Goal: Task Accomplishment & Management: Use online tool/utility

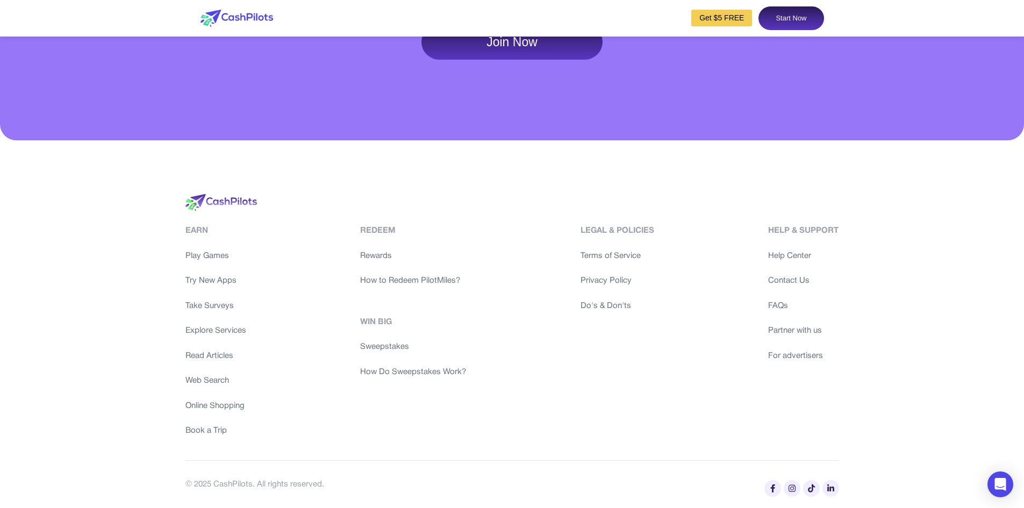
scroll to position [5265, 0]
click at [213, 253] on link "Play Games" at bounding box center [215, 256] width 61 height 12
click at [227, 287] on link "Try New Apps" at bounding box center [215, 281] width 61 height 12
click at [202, 312] on link "Take Surveys" at bounding box center [215, 306] width 61 height 12
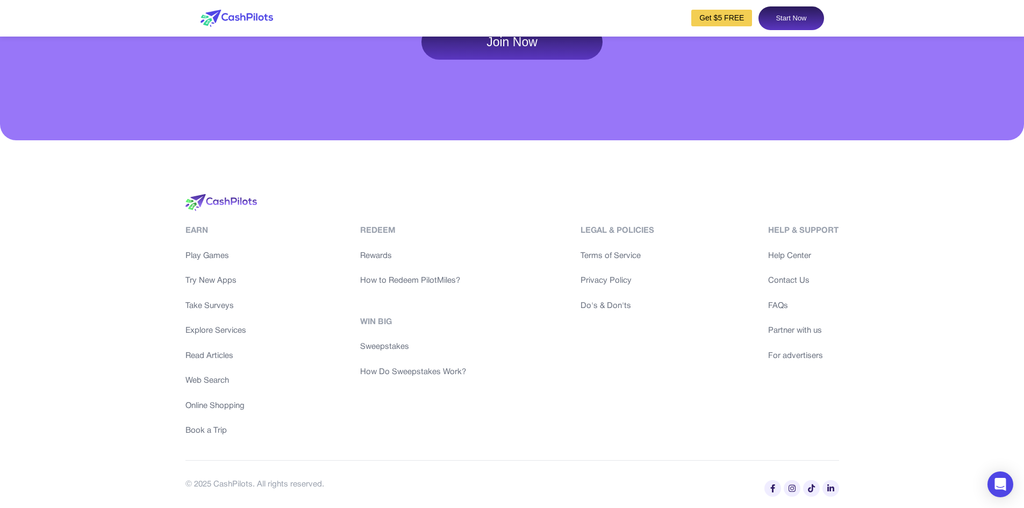
scroll to position [0, 0]
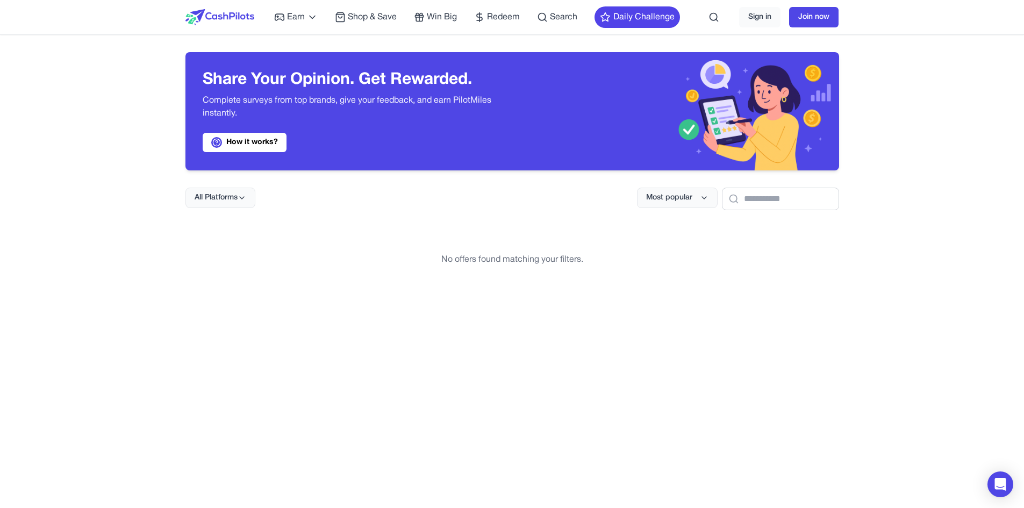
click at [206, 193] on span "All Platforms" at bounding box center [216, 197] width 43 height 11
click at [233, 227] on div "All Platforms" at bounding box center [219, 222] width 67 height 23
click at [221, 203] on button "All Platforms" at bounding box center [220, 198] width 70 height 20
click at [219, 241] on div "Web" at bounding box center [219, 244] width 67 height 23
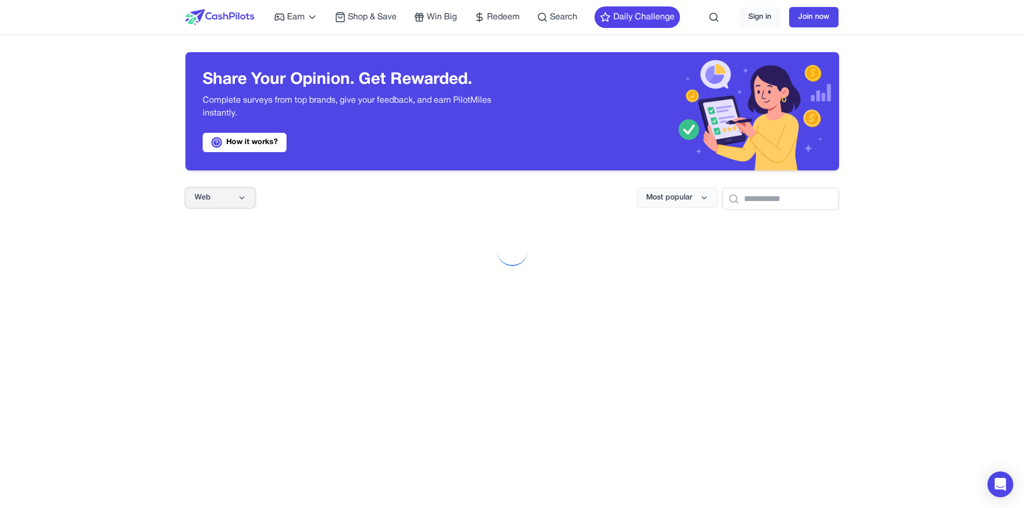
click at [226, 199] on button "Web" at bounding box center [220, 198] width 70 height 20
click at [228, 219] on div "All Platforms" at bounding box center [219, 222] width 67 height 23
click at [256, 276] on div "No offers found matching your filters." at bounding box center [512, 259] width 654 height 65
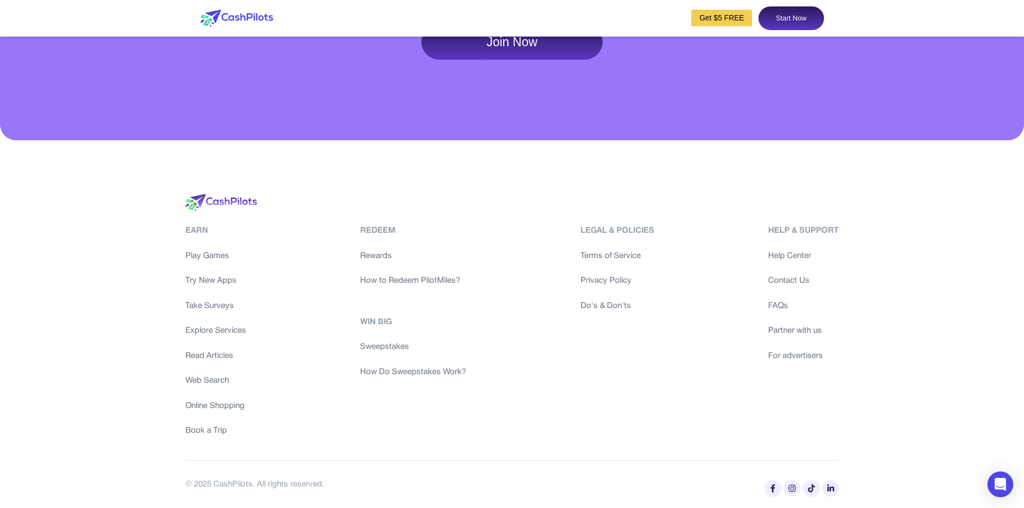
scroll to position [5265, 0]
click at [198, 328] on link "Explore Services" at bounding box center [215, 331] width 61 height 12
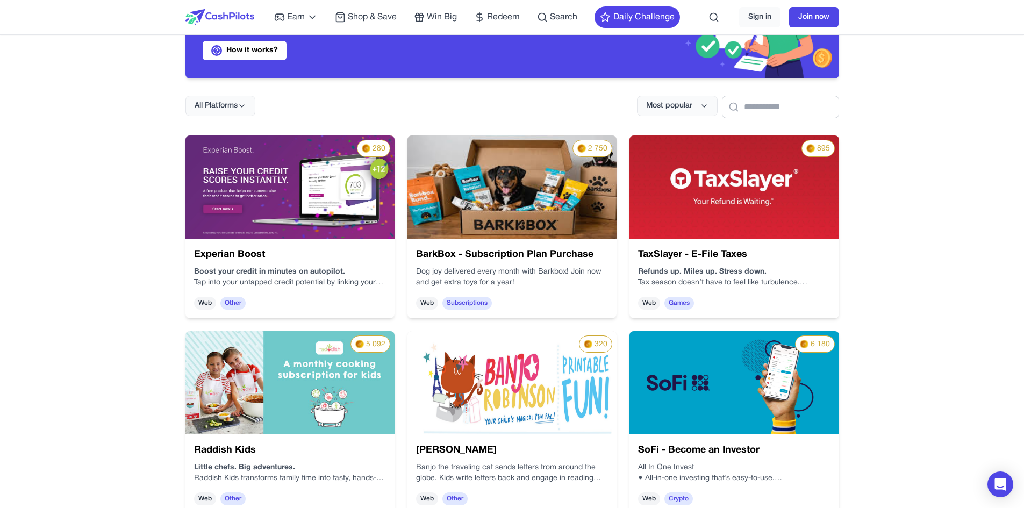
scroll to position [0, 0]
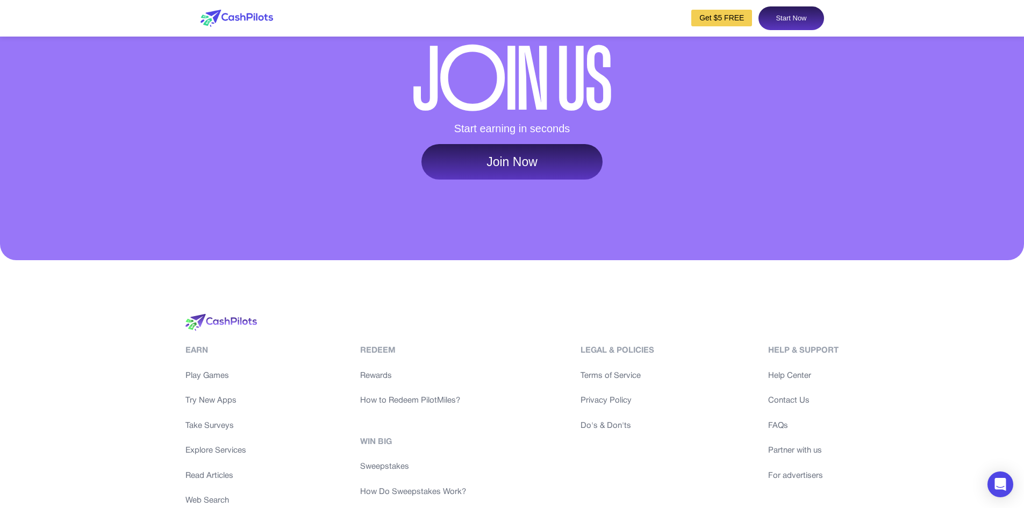
scroll to position [5248, 0]
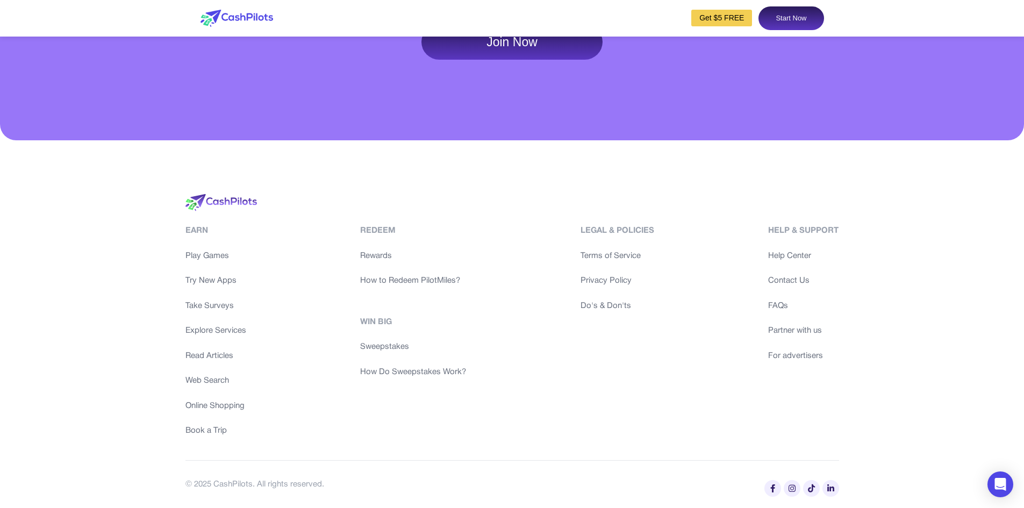
click at [214, 362] on link "Read Articles" at bounding box center [215, 356] width 61 height 12
click at [209, 387] on link "Web Search" at bounding box center [215, 381] width 61 height 12
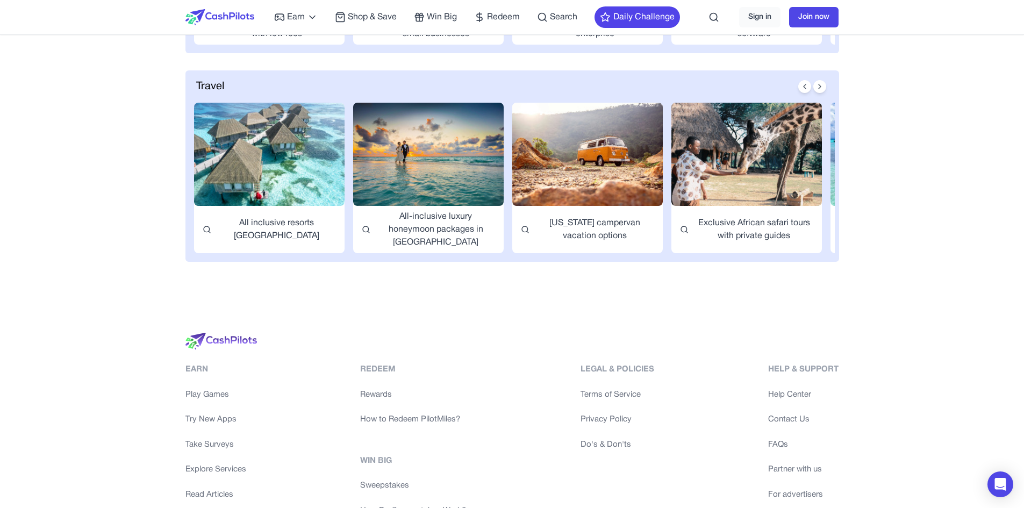
scroll to position [1613, 0]
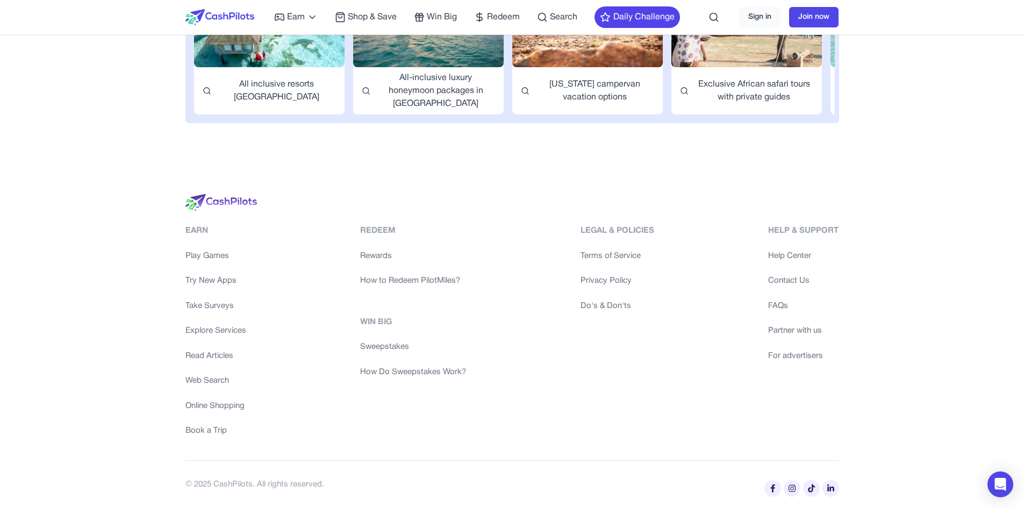
click at [217, 406] on link "Online Shopping" at bounding box center [215, 406] width 61 height 12
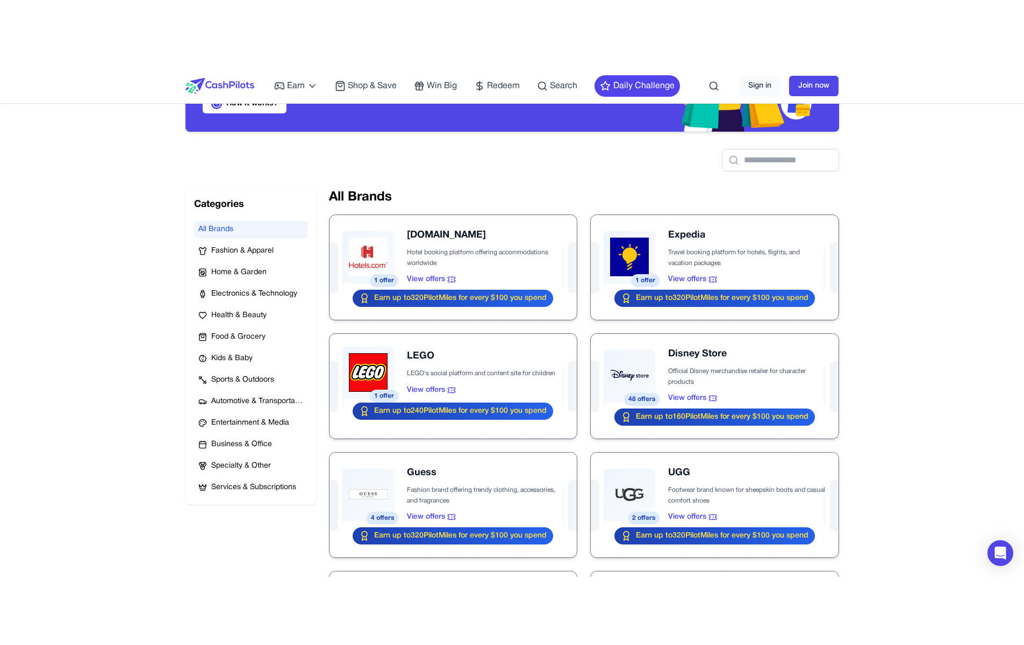
scroll to position [0, 0]
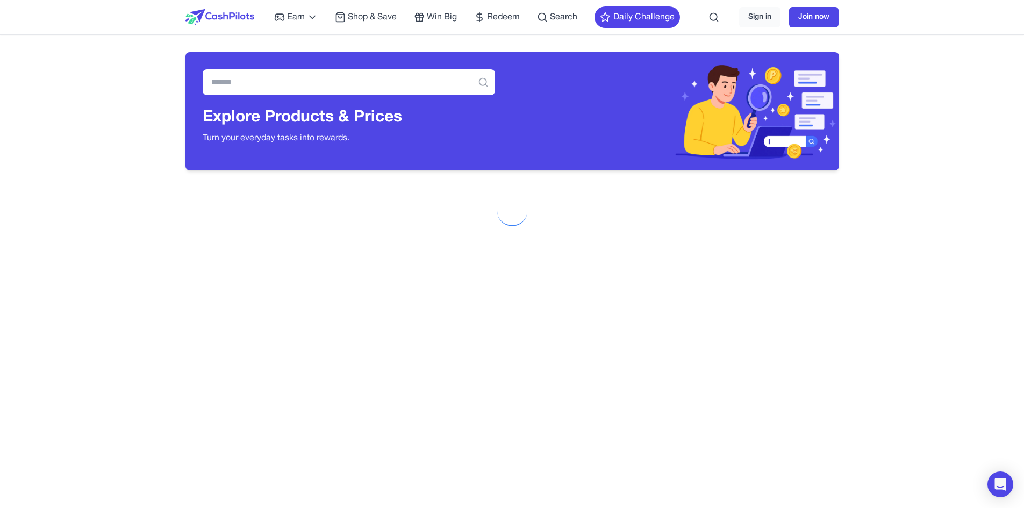
scroll to position [573, 0]
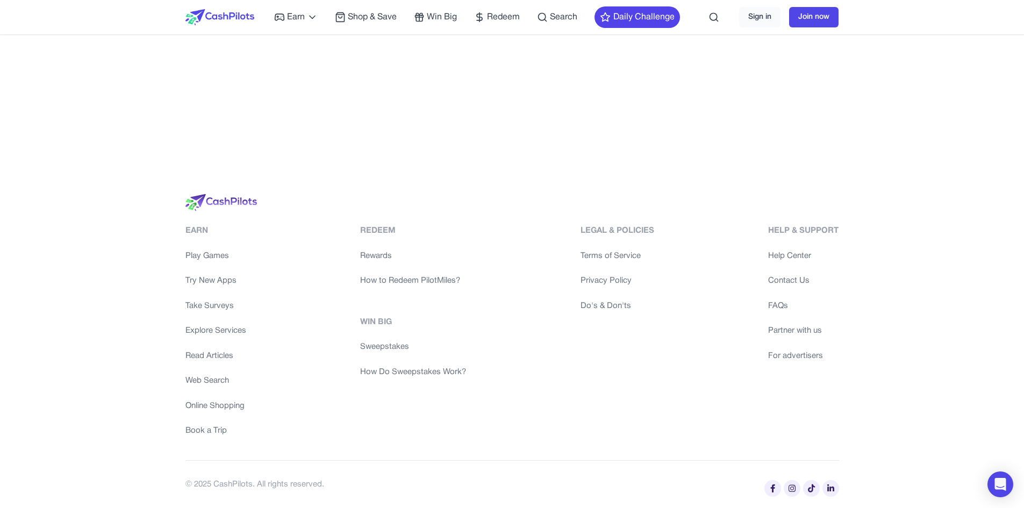
click at [211, 434] on link "Book a Trip" at bounding box center [215, 431] width 61 height 12
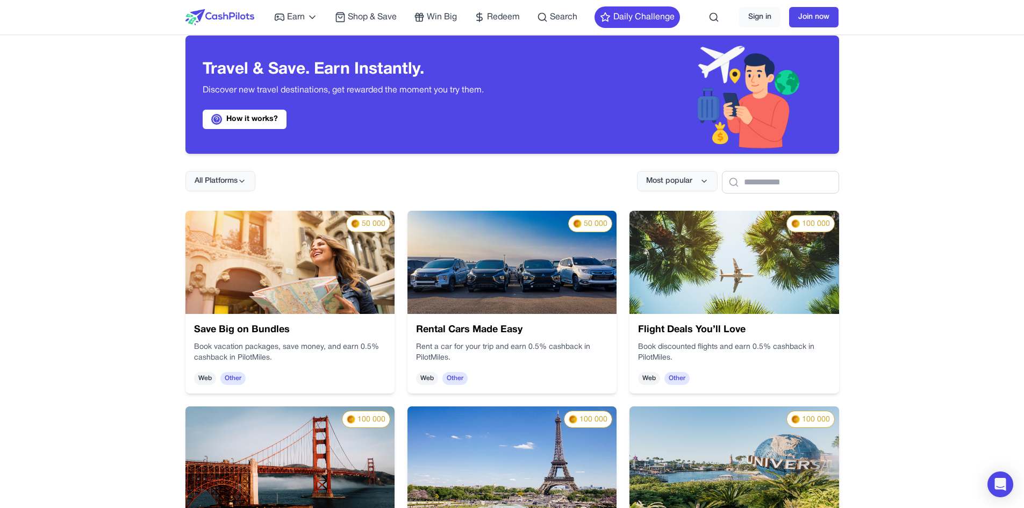
scroll to position [0, 0]
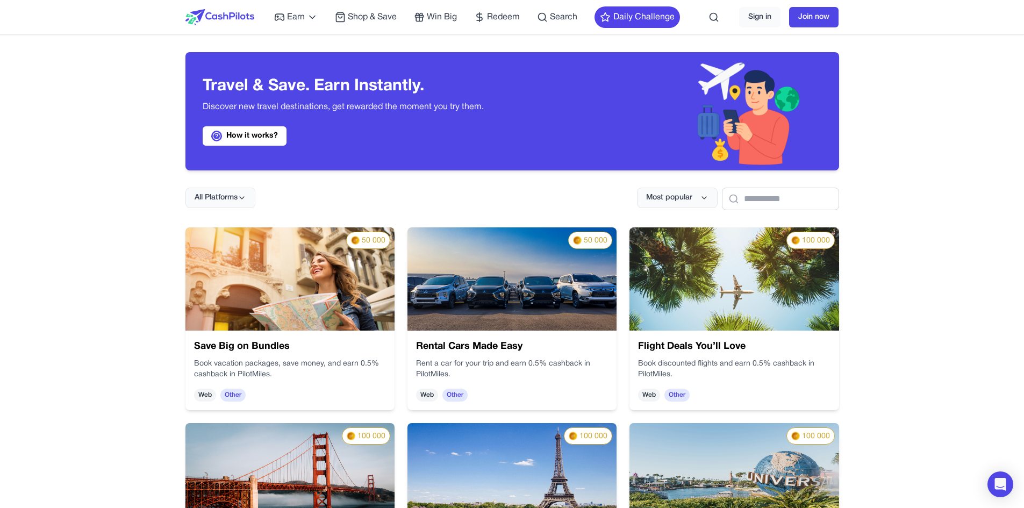
click at [242, 209] on div "All Platforms" at bounding box center [220, 199] width 70 height 23
click at [241, 199] on icon at bounding box center [242, 198] width 9 height 9
click at [204, 245] on div "Web" at bounding box center [219, 244] width 67 height 23
click at [231, 195] on button "Web" at bounding box center [220, 198] width 70 height 20
click at [208, 286] on div "iOS" at bounding box center [219, 289] width 67 height 23
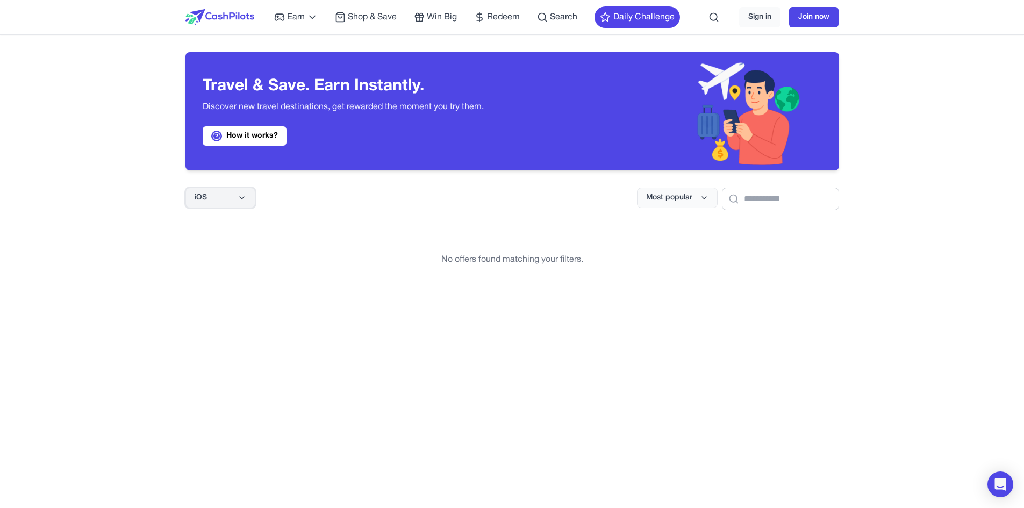
click at [221, 198] on button "iOS" at bounding box center [220, 198] width 70 height 20
click at [220, 261] on div "Android" at bounding box center [219, 267] width 67 height 23
click at [233, 198] on button "Android" at bounding box center [220, 198] width 70 height 20
click at [221, 214] on div "All Platforms" at bounding box center [219, 222] width 67 height 23
